Goal: Transaction & Acquisition: Purchase product/service

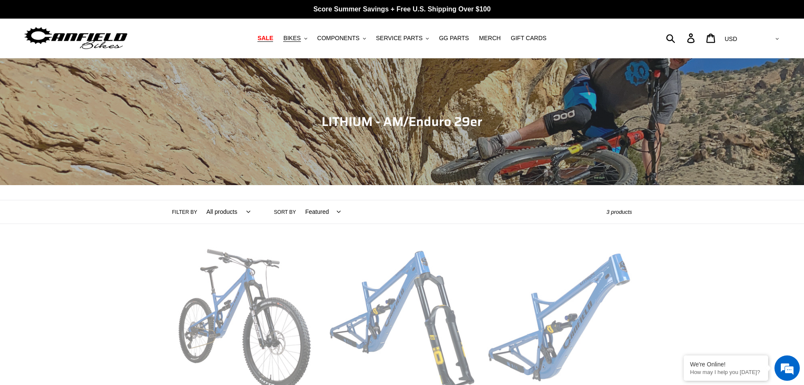
click at [273, 38] on span "SALE" at bounding box center [265, 38] width 16 height 7
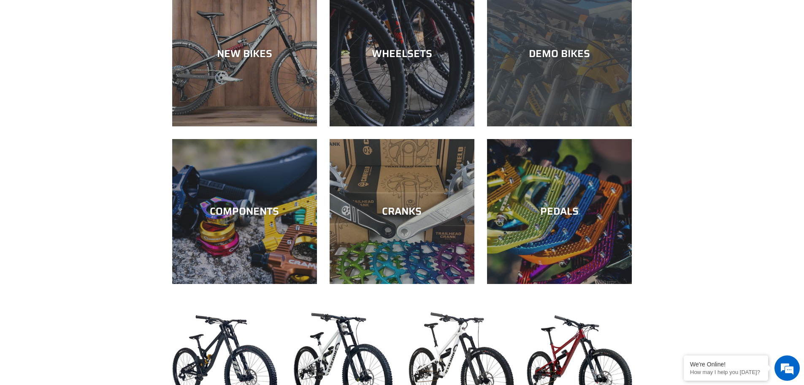
scroll to position [169, 0]
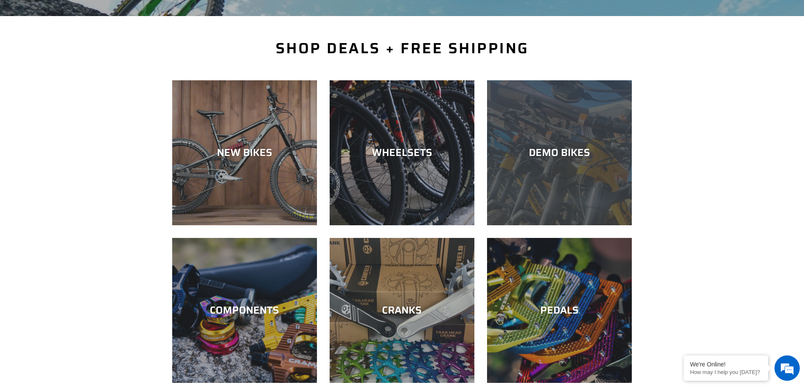
click at [555, 156] on div "DEMO BIKES" at bounding box center [559, 152] width 145 height 12
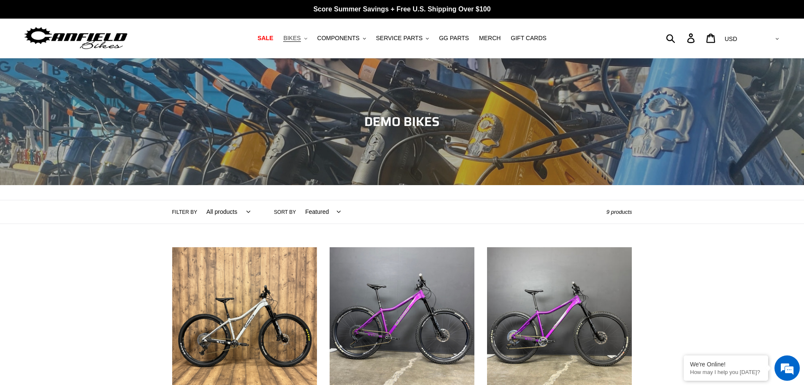
click at [300, 38] on span "BIKES" at bounding box center [291, 38] width 17 height 7
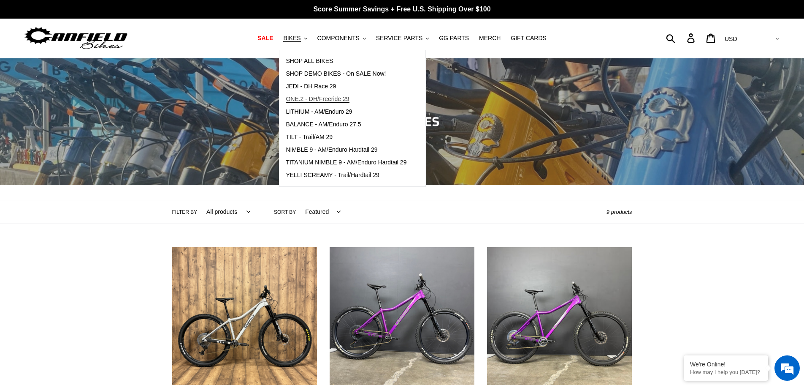
click at [334, 101] on span "ONE.2 - DH/Freeride 29" at bounding box center [317, 98] width 63 height 7
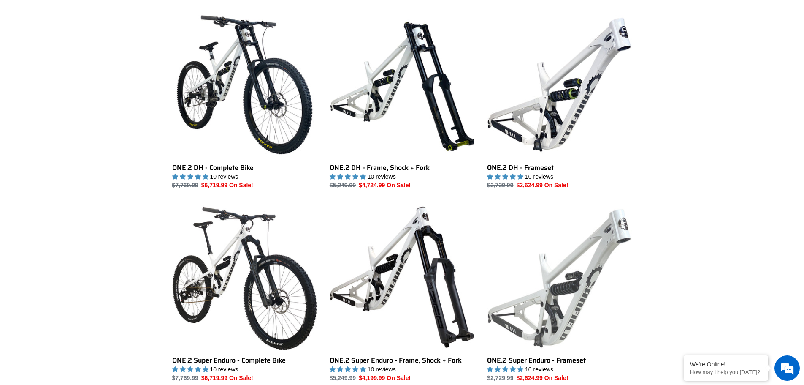
scroll to position [338, 0]
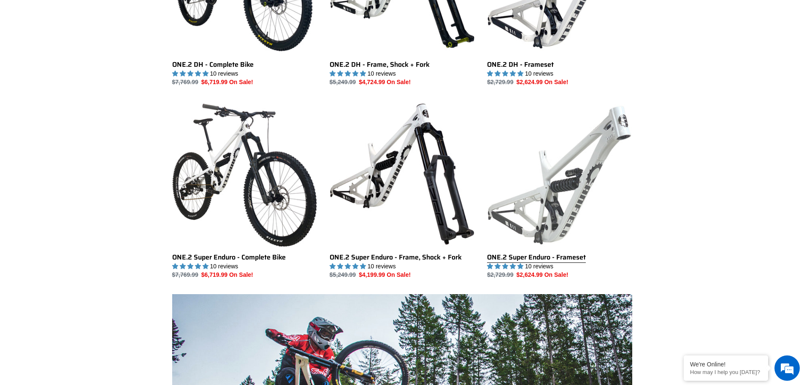
click at [570, 217] on link "ONE.2 Super Enduro - Frameset" at bounding box center [559, 190] width 145 height 178
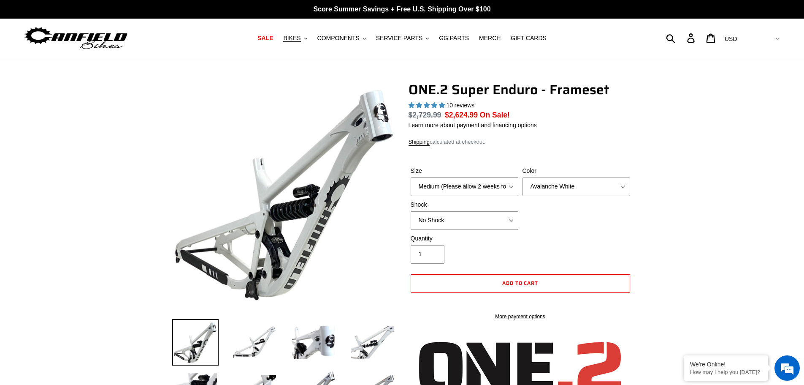
select select "highest-rating"
click at [498, 189] on select "Medium (Please allow 2 weeks for delivery) Large (Sold Out)" at bounding box center [465, 186] width 108 height 19
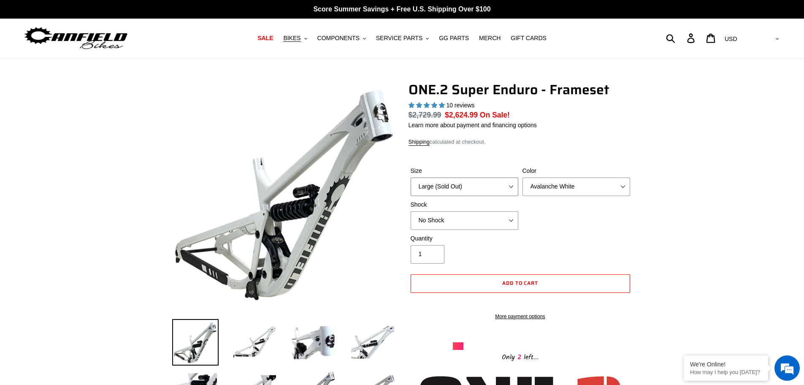
click at [411, 177] on select "Medium (Please allow 2 weeks for delivery) Large (Sold Out)" at bounding box center [465, 186] width 108 height 19
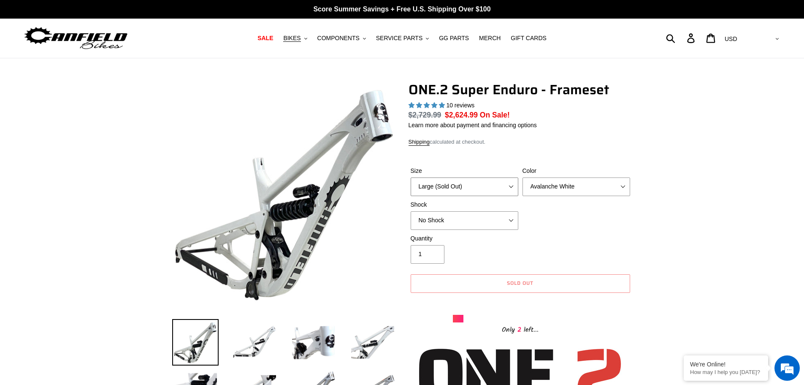
click at [473, 190] on select "Medium (Please allow 2 weeks for delivery) Large (Sold Out)" at bounding box center [465, 186] width 108 height 19
select select "Medium (Please allow 2 weeks for delivery)"
click at [411, 177] on select "Medium (Please allow 2 weeks for delivery) Large (Sold Out)" at bounding box center [465, 186] width 108 height 19
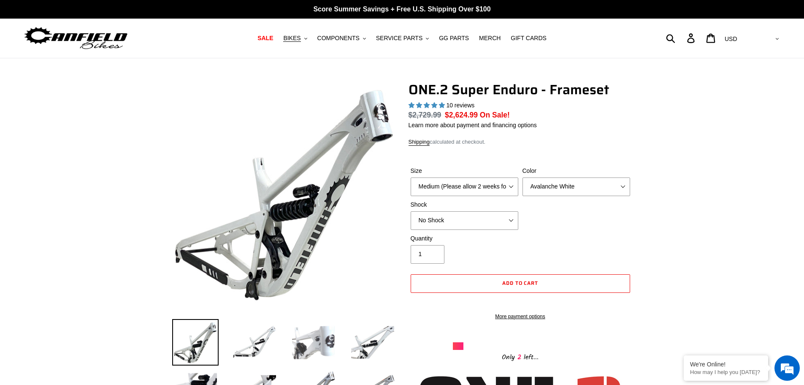
click at [329, 342] on img at bounding box center [313, 342] width 46 height 46
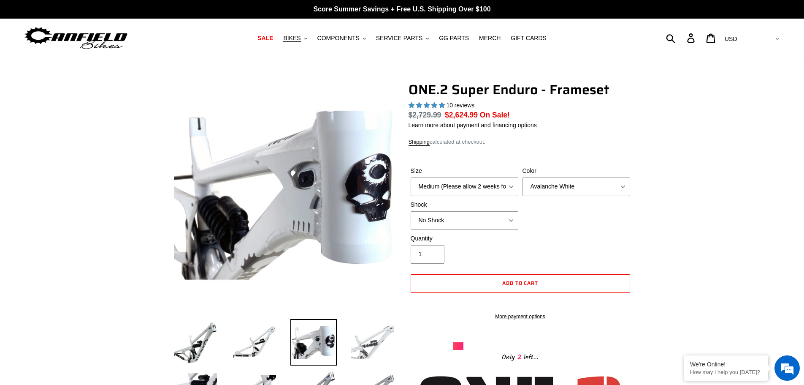
click at [374, 343] on img at bounding box center [372, 342] width 46 height 46
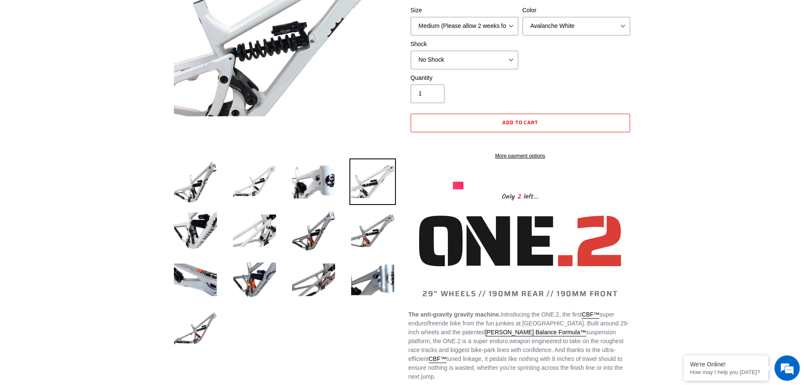
scroll to position [169, 0]
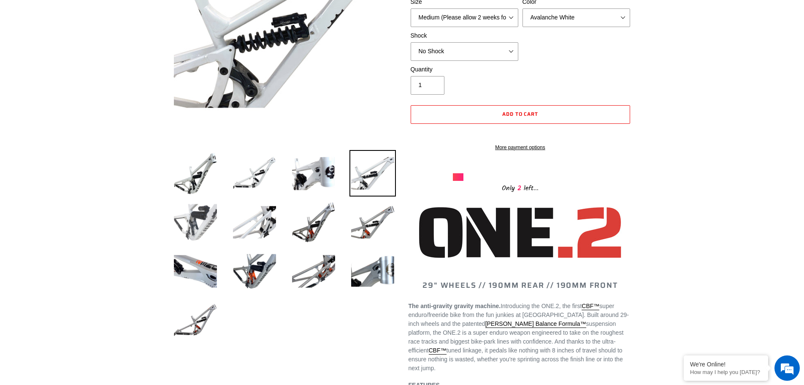
click at [209, 215] on img at bounding box center [195, 222] width 46 height 46
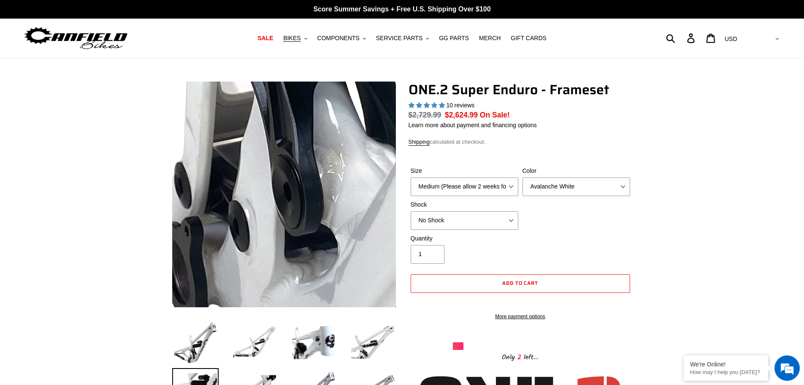
scroll to position [84, 0]
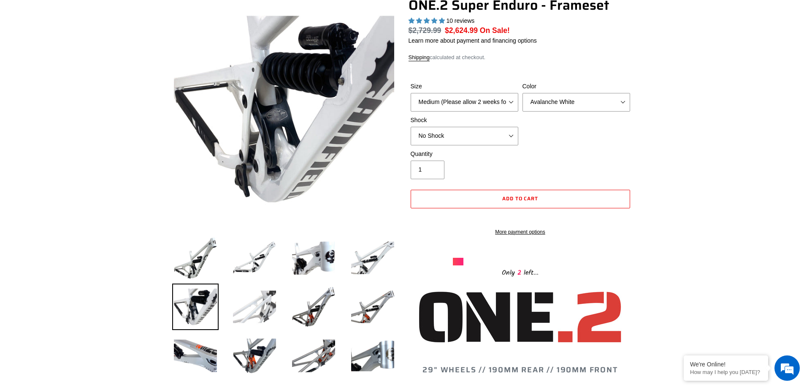
click at [264, 307] on img at bounding box center [254, 306] width 46 height 46
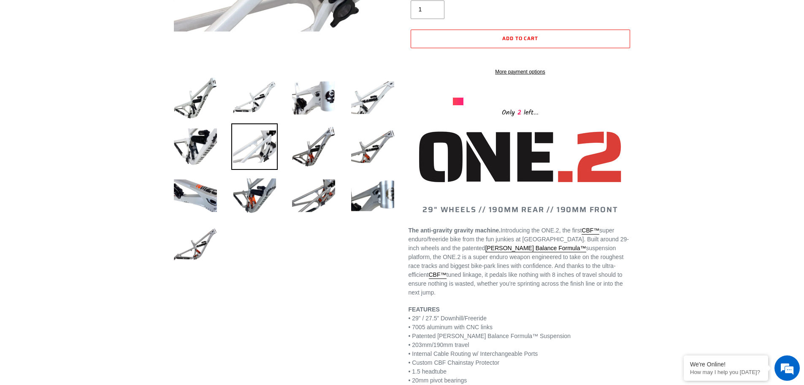
scroll to position [253, 0]
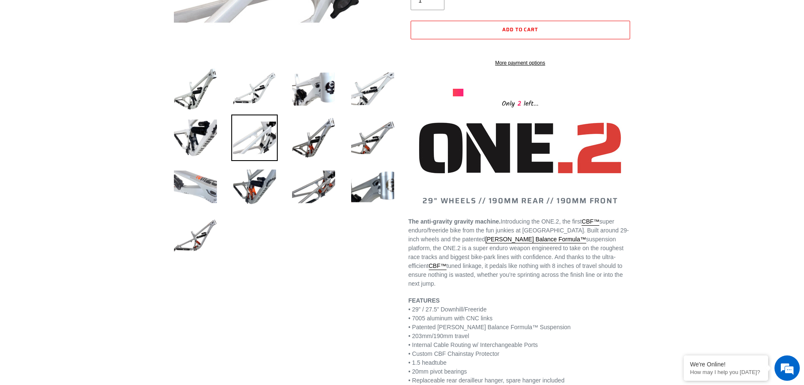
click at [206, 195] on img at bounding box center [195, 186] width 46 height 46
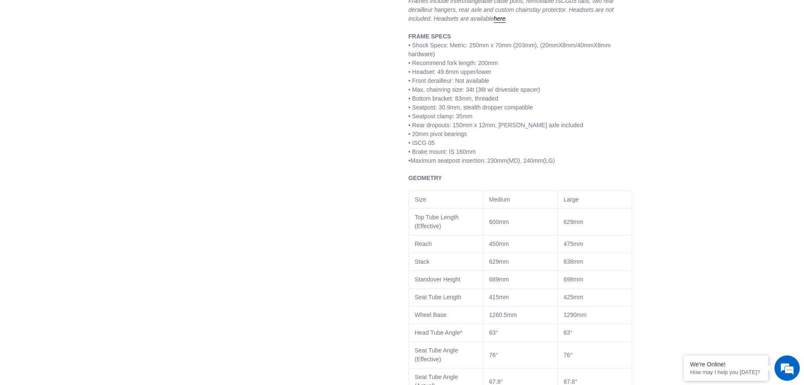
scroll to position [675, 0]
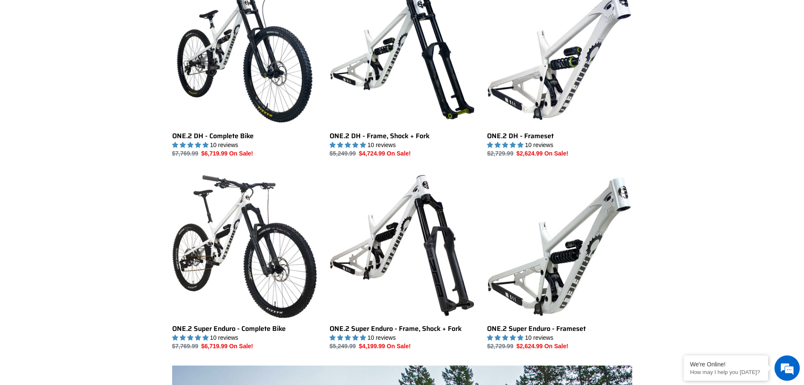
scroll to position [127, 0]
